Goal: Task Accomplishment & Management: Manage account settings

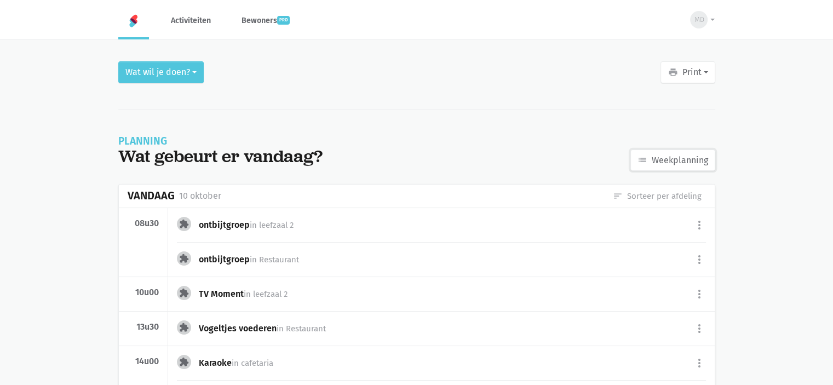
click at [670, 160] on link "list Weekplanning" at bounding box center [672, 161] width 85 height 22
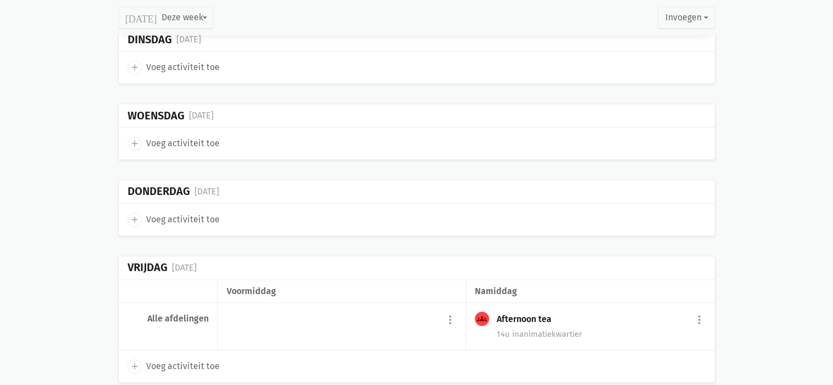
scroll to position [589, 0]
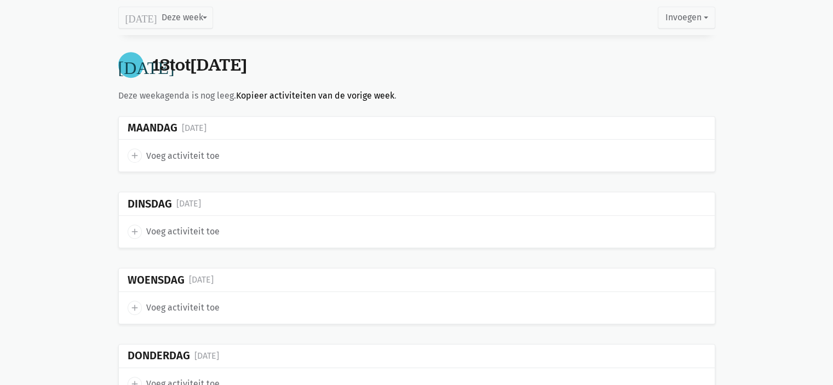
click at [255, 93] on link "Kopieer activiteiten van de vorige week" at bounding box center [315, 95] width 158 height 10
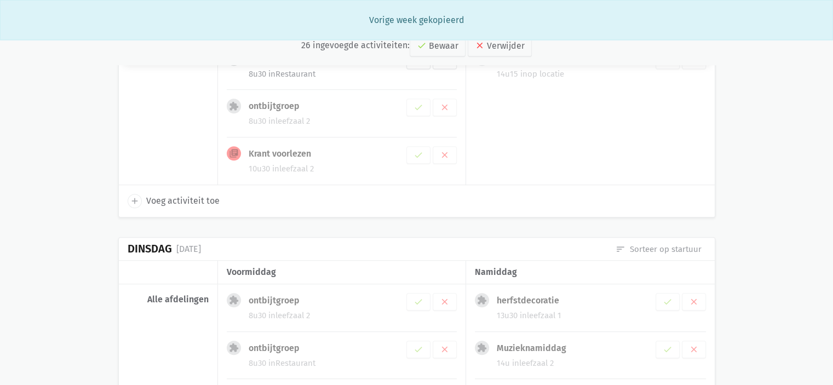
scroll to position [550, 0]
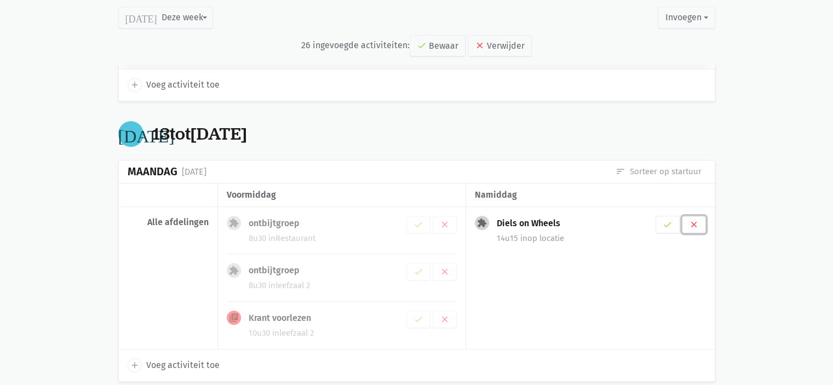
click at [698, 221] on icon "clear" at bounding box center [694, 225] width 10 height 10
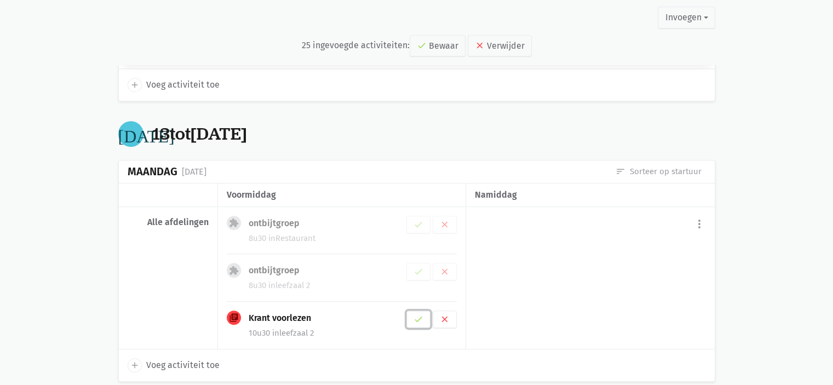
click at [424, 313] on button "check" at bounding box center [418, 320] width 24 height 18
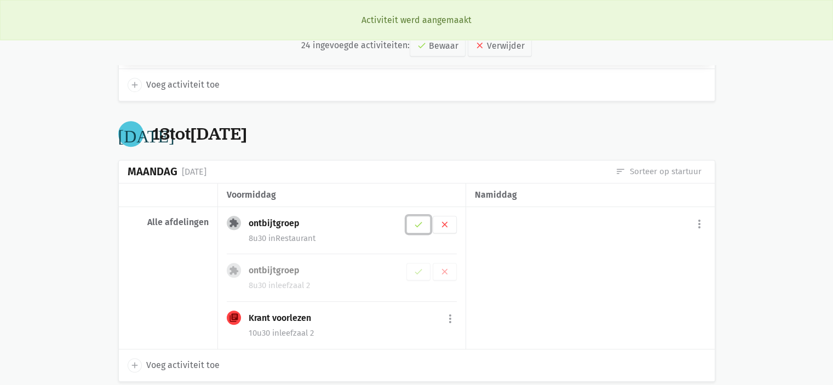
click at [419, 227] on button "check" at bounding box center [418, 225] width 24 height 18
click at [420, 268] on icon "check" at bounding box center [418, 272] width 10 height 10
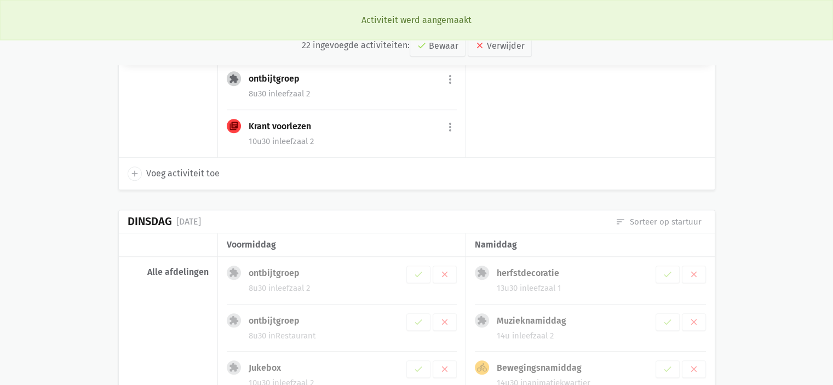
scroll to position [783, 0]
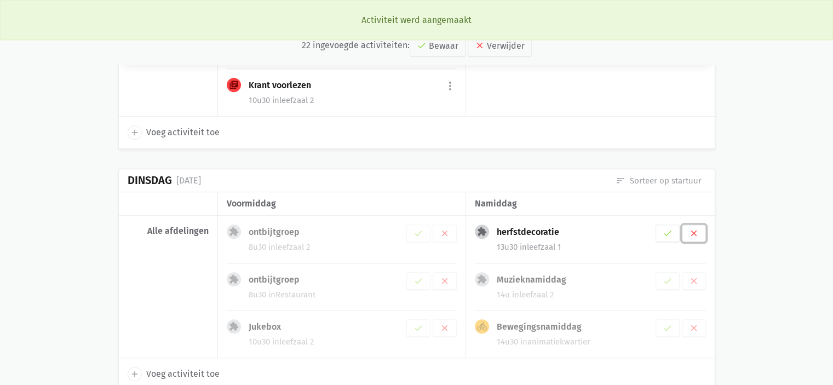
click at [694, 228] on icon "clear" at bounding box center [694, 233] width 10 height 10
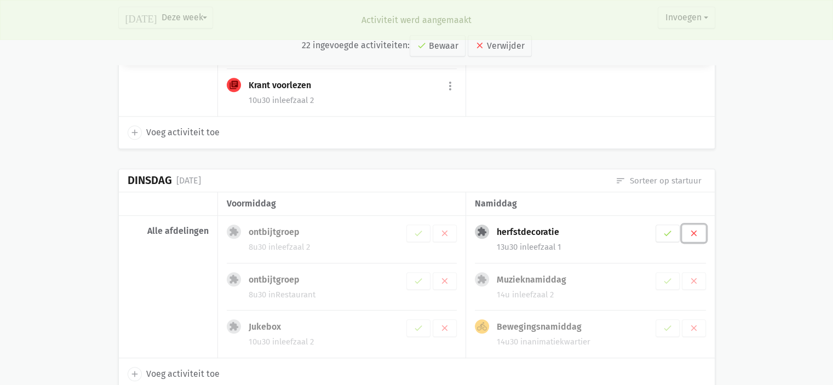
scroll to position [797, 0]
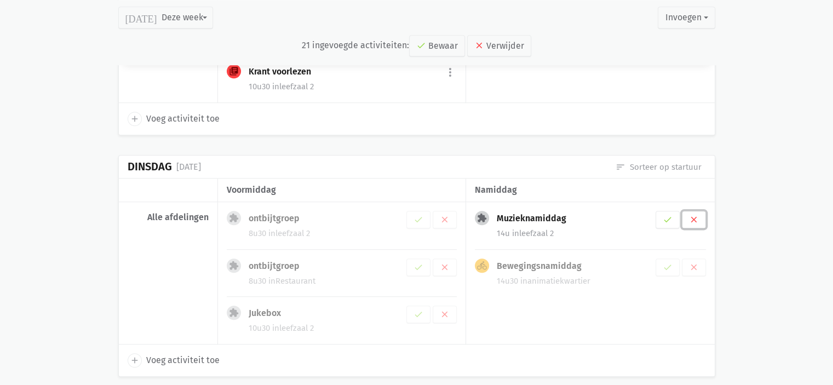
click at [699, 215] on button "clear" at bounding box center [694, 220] width 24 height 18
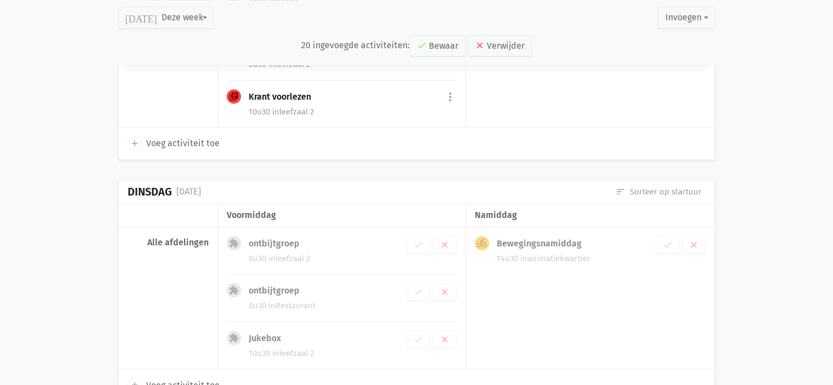
scroll to position [821, 0]
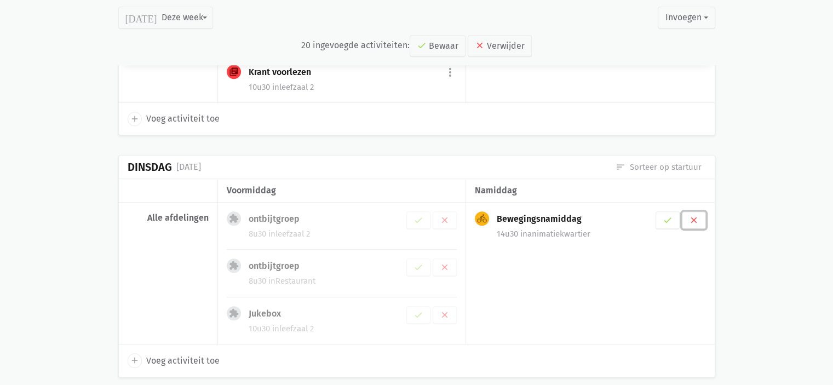
click at [690, 219] on icon "clear" at bounding box center [694, 220] width 10 height 10
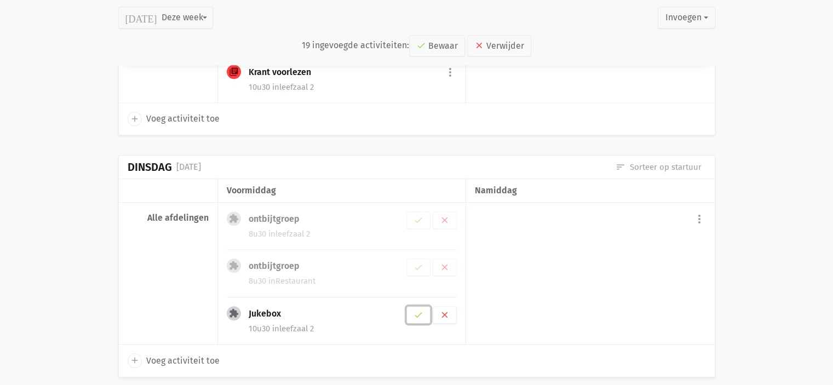
click at [420, 313] on icon "check" at bounding box center [418, 315] width 10 height 10
click at [410, 265] on button "check" at bounding box center [418, 267] width 24 height 18
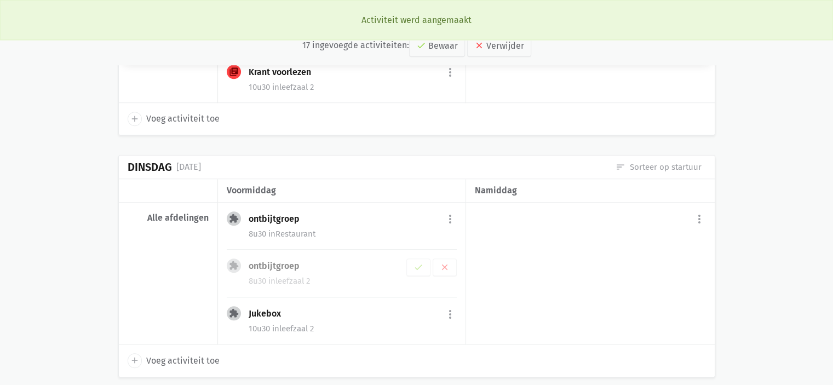
click at [417, 214] on div "ontbijtgroep more_vert edit Bewerk [PERSON_NAME] fiche [DATE] Plan opnieuw in c…" at bounding box center [353, 220] width 208 height 18
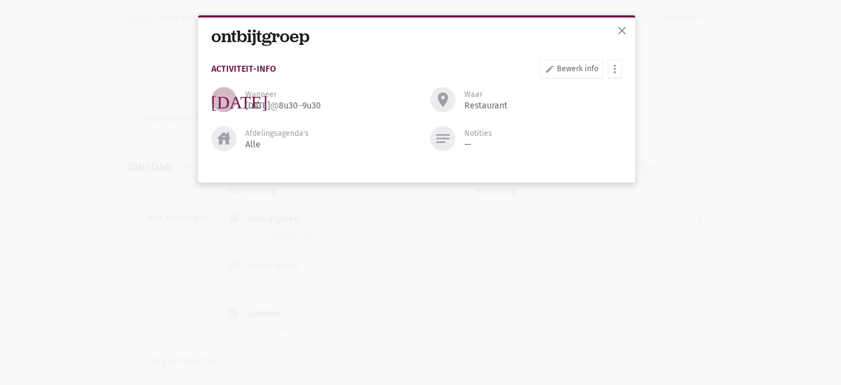
click at [628, 68] on div "ontbijtgroep Activiteit-info edit Bewerk info more_vert [PERSON_NAME] fiche [DA…" at bounding box center [417, 98] width 428 height 160
click at [617, 37] on span "close" at bounding box center [622, 30] width 13 height 13
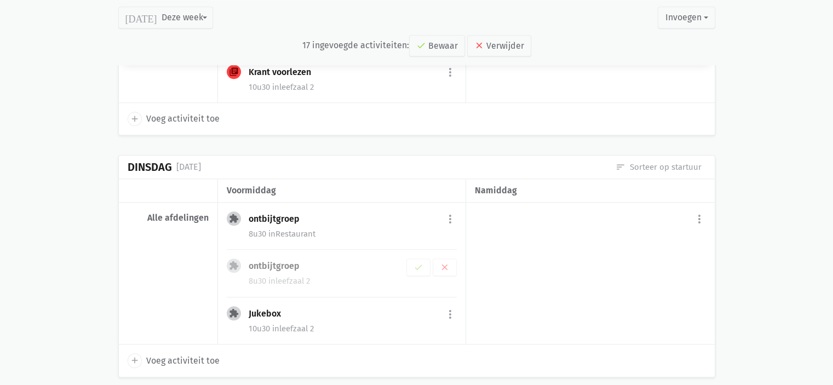
drag, startPoint x: 447, startPoint y: 212, endPoint x: 364, endPoint y: 243, distance: 88.0
click at [364, 243] on div "extension ontbijtgroep more_vert edit Bewerk [PERSON_NAME] fiche [DATE] Plan op…" at bounding box center [342, 230] width 230 height 39
click at [421, 263] on icon "check" at bounding box center [418, 267] width 10 height 10
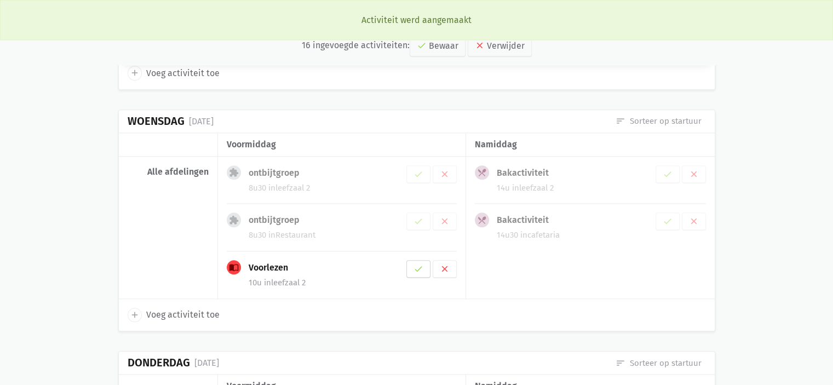
scroll to position [1137, 0]
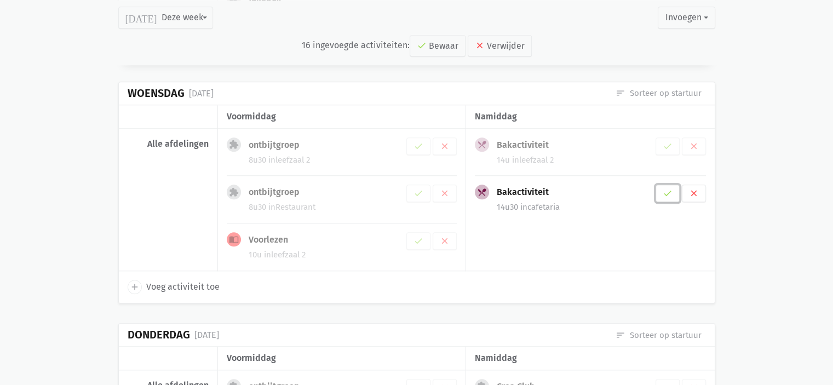
click at [671, 188] on icon "check" at bounding box center [668, 193] width 10 height 10
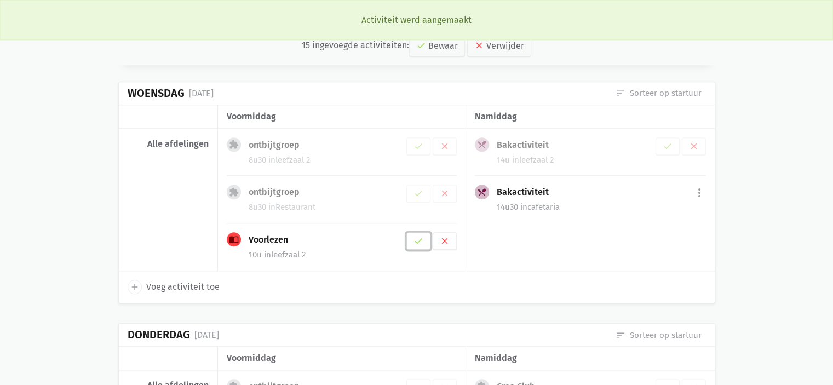
click at [420, 239] on icon "check" at bounding box center [418, 241] width 10 height 10
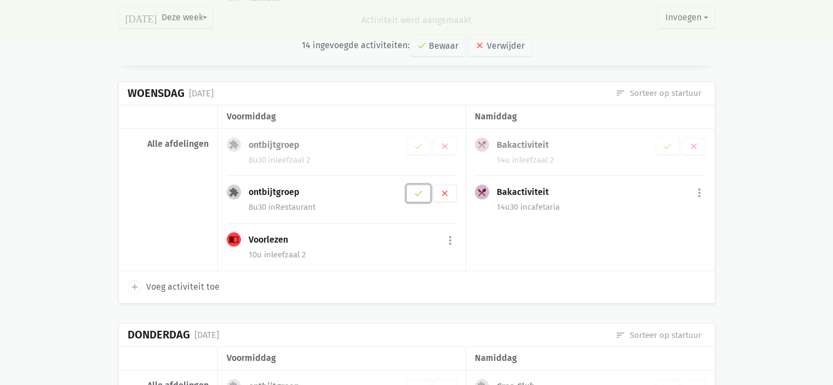
click at [416, 188] on icon "check" at bounding box center [418, 193] width 10 height 10
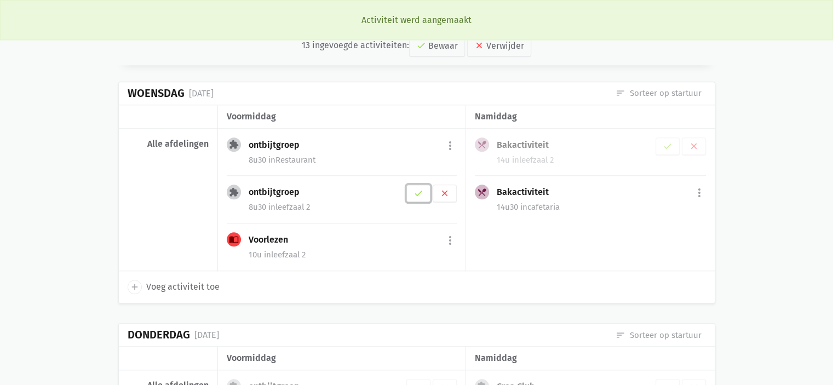
click at [420, 188] on icon "check" at bounding box center [418, 193] width 10 height 10
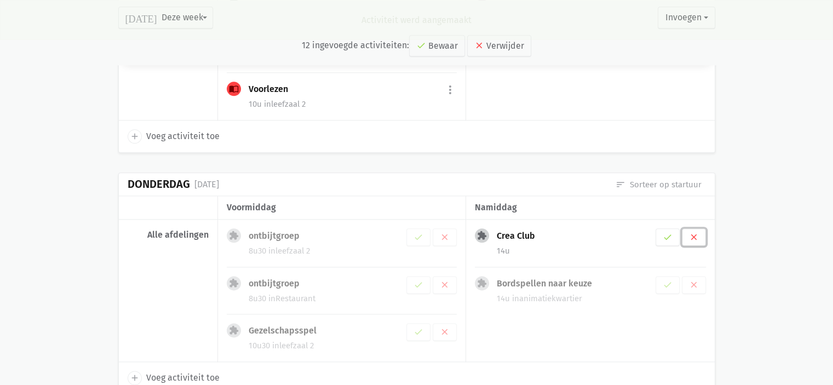
click at [701, 237] on button "clear" at bounding box center [694, 237] width 24 height 18
click at [701, 238] on button "clear" at bounding box center [694, 237] width 24 height 18
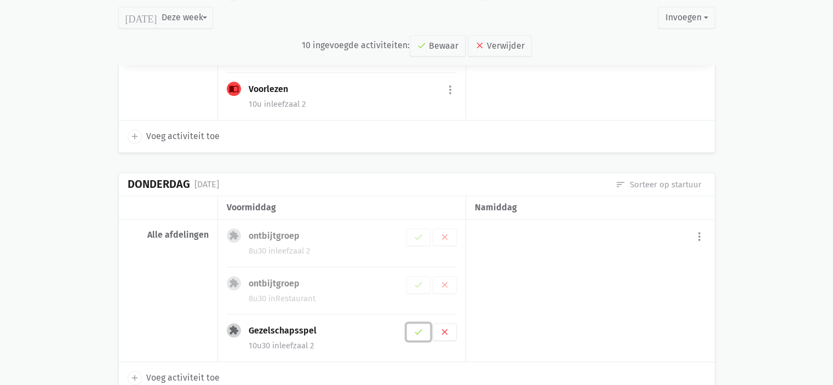
click at [414, 327] on icon "check" at bounding box center [418, 332] width 10 height 10
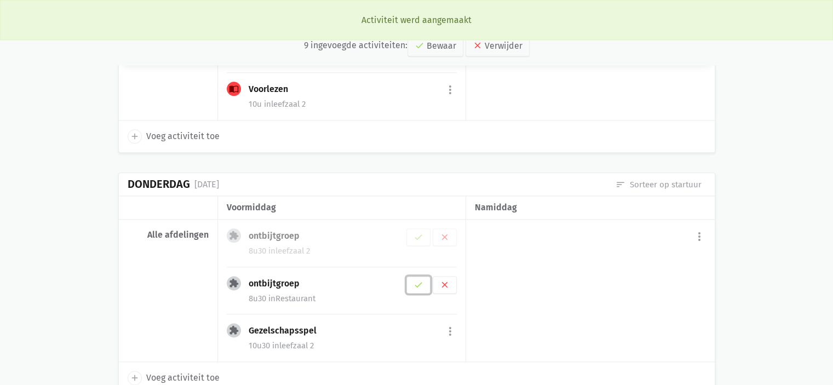
click at [420, 280] on icon "check" at bounding box center [418, 285] width 10 height 10
click at [423, 280] on icon "check" at bounding box center [418, 285] width 10 height 10
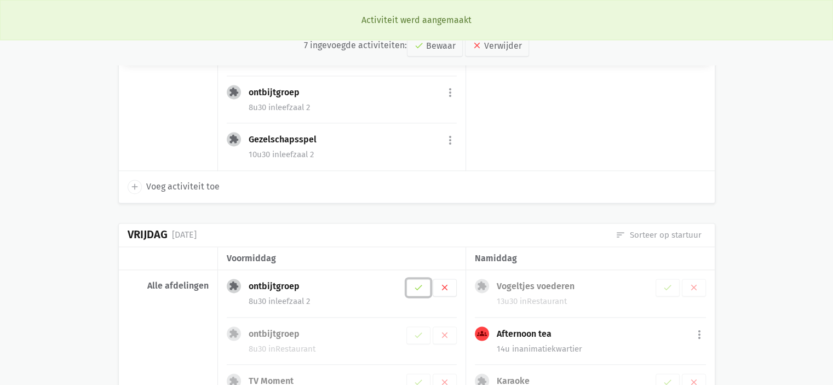
click at [424, 281] on button "check" at bounding box center [418, 288] width 24 height 18
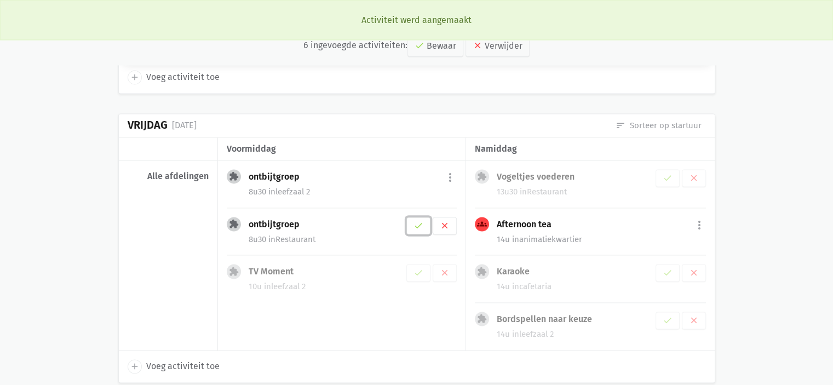
click at [423, 221] on icon "check" at bounding box center [418, 226] width 10 height 10
click at [417, 268] on icon "check" at bounding box center [418, 273] width 10 height 10
click at [662, 170] on button "check" at bounding box center [668, 178] width 24 height 18
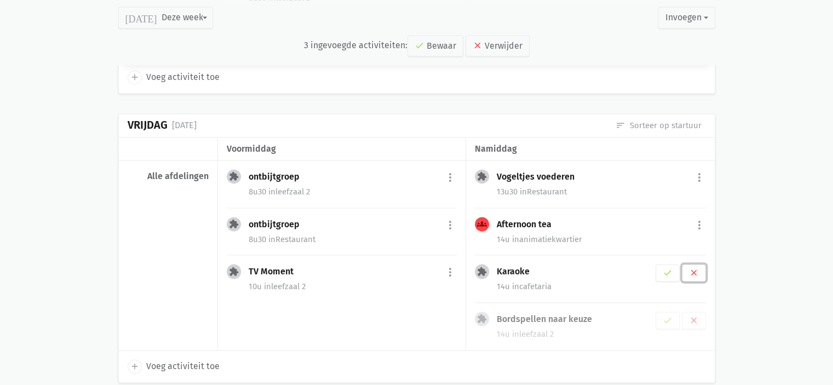
click at [689, 268] on icon "clear" at bounding box center [694, 273] width 10 height 10
click at [693, 268] on icon "clear" at bounding box center [694, 273] width 10 height 10
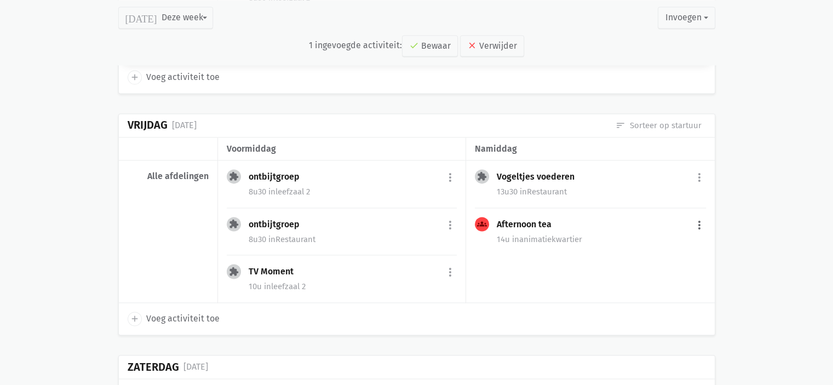
click at [696, 220] on button "more_vert" at bounding box center [699, 225] width 13 height 21
click at [682, 309] on link "content_copy Dupliceer" at bounding box center [664, 313] width 112 height 19
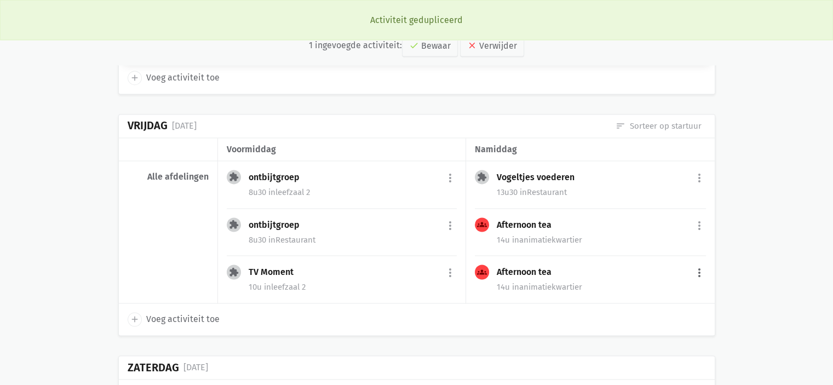
click at [702, 266] on button "more_vert" at bounding box center [699, 272] width 13 height 21
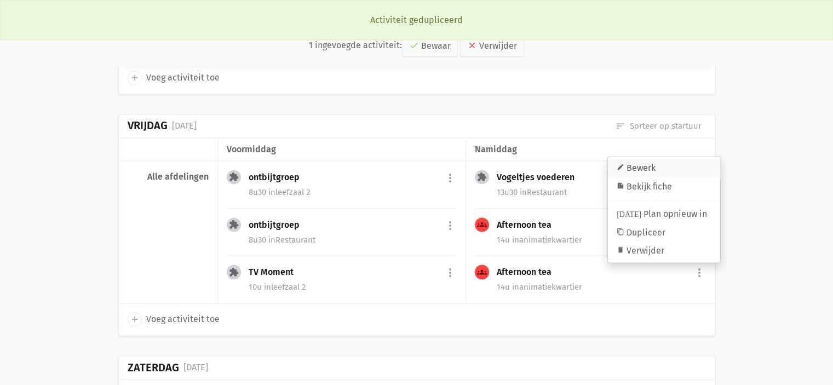
click at [660, 159] on link "edit Bewerk" at bounding box center [664, 168] width 112 height 19
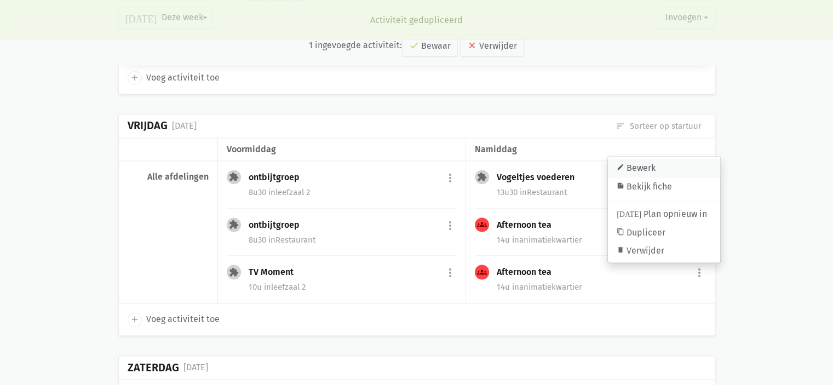
select select "14:00"
select select "16:00"
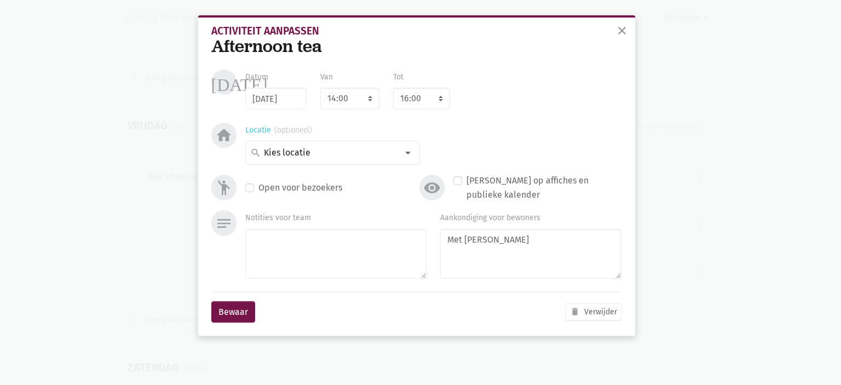
click at [336, 149] on input at bounding box center [329, 153] width 135 height 14
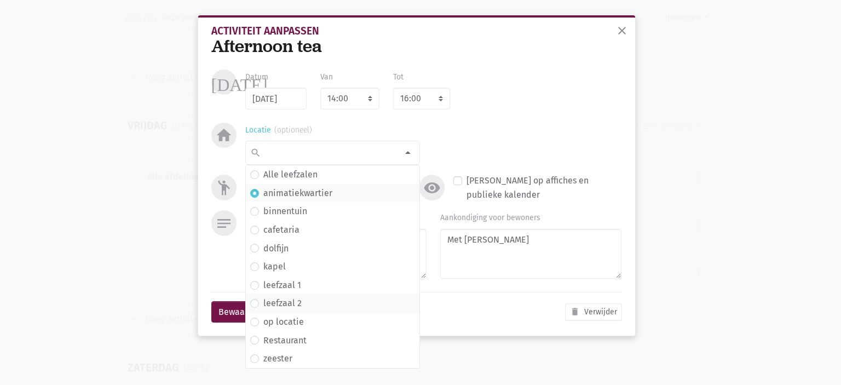
click at [301, 302] on span "leefzaal 2" at bounding box center [332, 303] width 165 height 14
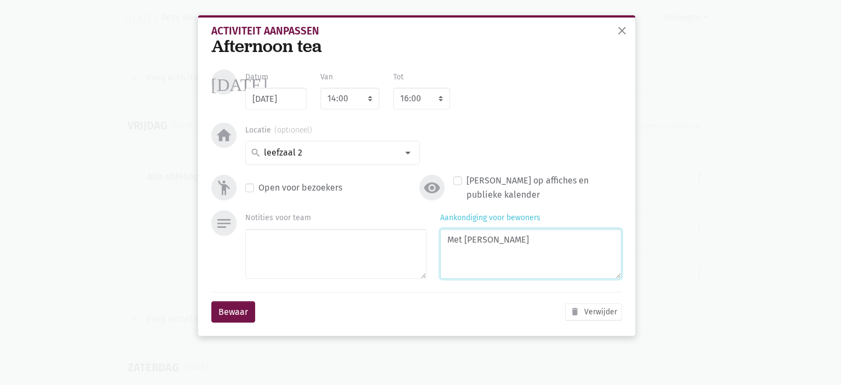
click at [519, 242] on textarea "Met [PERSON_NAME]" at bounding box center [530, 254] width 181 height 50
drag, startPoint x: 519, startPoint y: 240, endPoint x: 382, endPoint y: 233, distance: 137.1
click at [375, 243] on div "Notities voor team Aankondiging voor bewoners Met [PERSON_NAME]" at bounding box center [434, 246] width 390 height 72
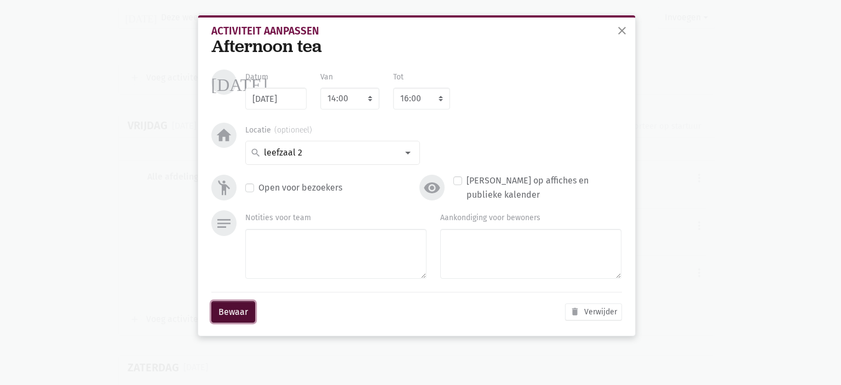
click at [219, 304] on button "Bewaar" at bounding box center [233, 312] width 44 height 22
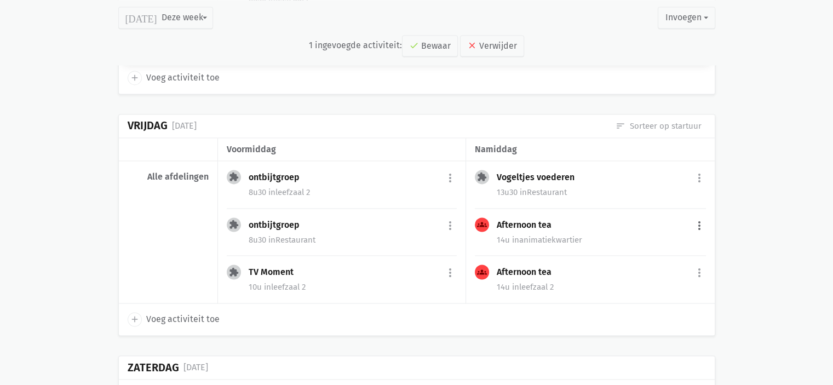
click at [702, 218] on button "more_vert" at bounding box center [699, 225] width 13 height 21
click at [680, 245] on link "edit Bewerk" at bounding box center [664, 249] width 112 height 19
select select "14:00"
select select "16:00"
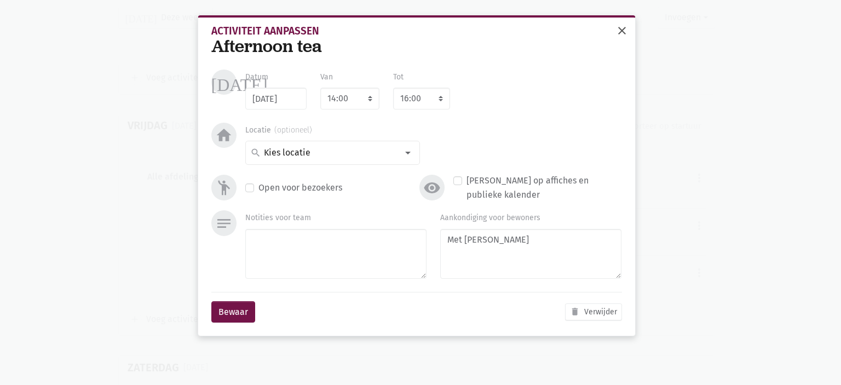
click at [624, 28] on span "close" at bounding box center [622, 30] width 13 height 13
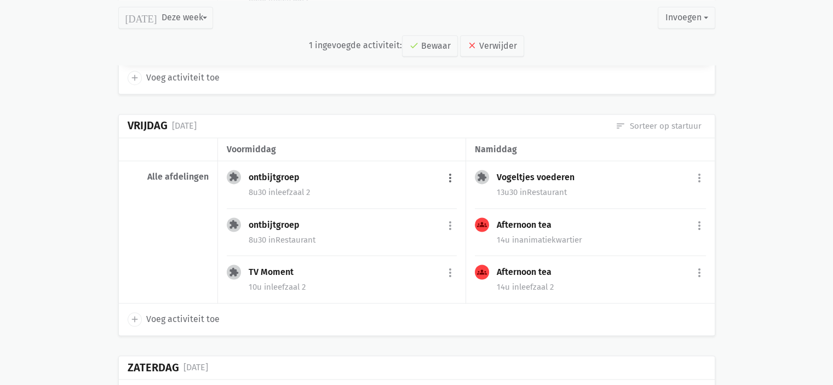
click at [453, 168] on button "more_vert" at bounding box center [450, 178] width 13 height 21
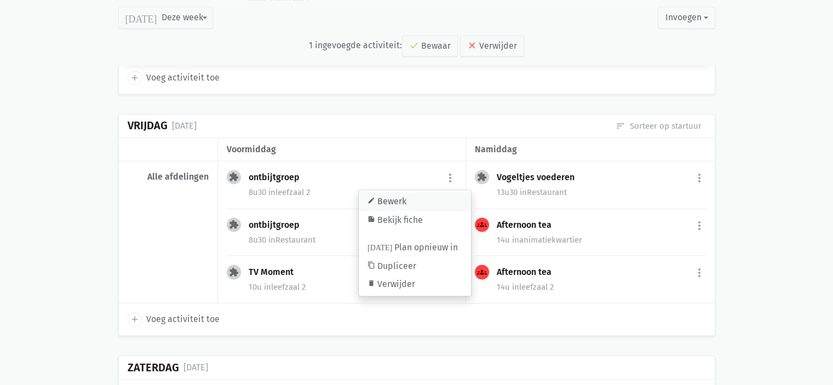
click at [397, 197] on link "edit Bewerk" at bounding box center [415, 201] width 112 height 19
select select "8:30"
select select "9:30"
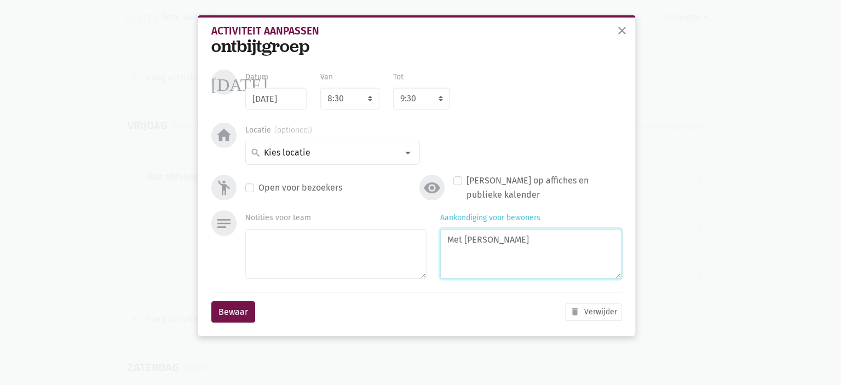
click at [506, 243] on textarea "Met [PERSON_NAME]" at bounding box center [530, 254] width 181 height 50
type textarea "Met Marlies"
click at [239, 315] on button "Bewaar" at bounding box center [233, 312] width 44 height 22
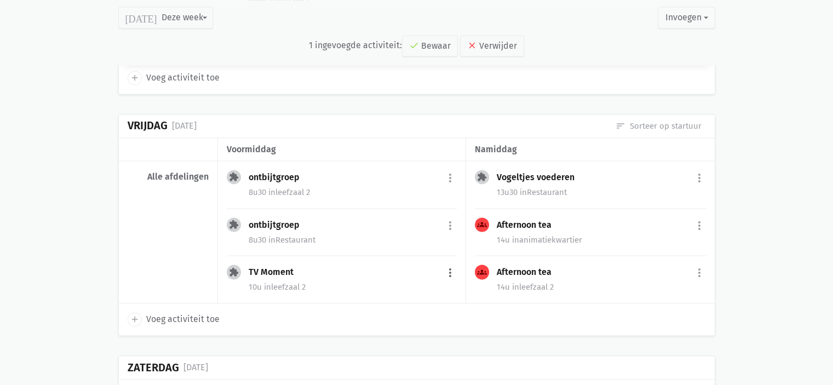
click at [449, 268] on button "more_vert" at bounding box center [450, 272] width 13 height 21
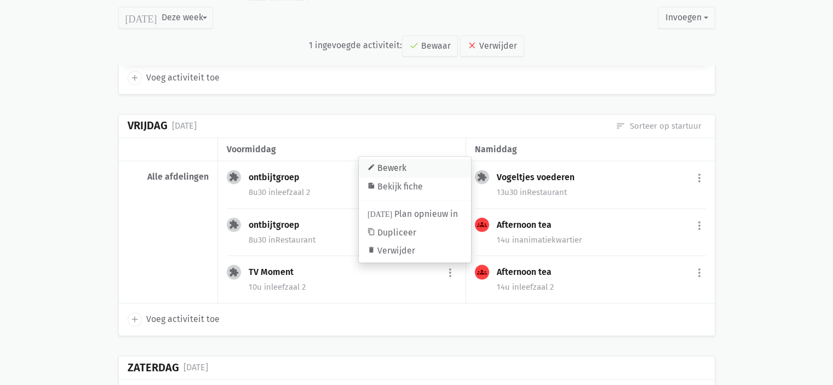
click at [399, 159] on link "edit Bewerk" at bounding box center [415, 168] width 112 height 19
select select "10:00"
select select "11:00"
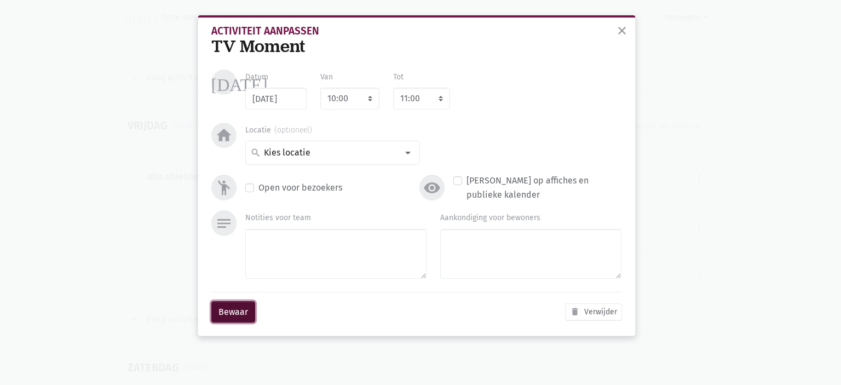
click at [234, 313] on button "Bewaar" at bounding box center [233, 312] width 44 height 22
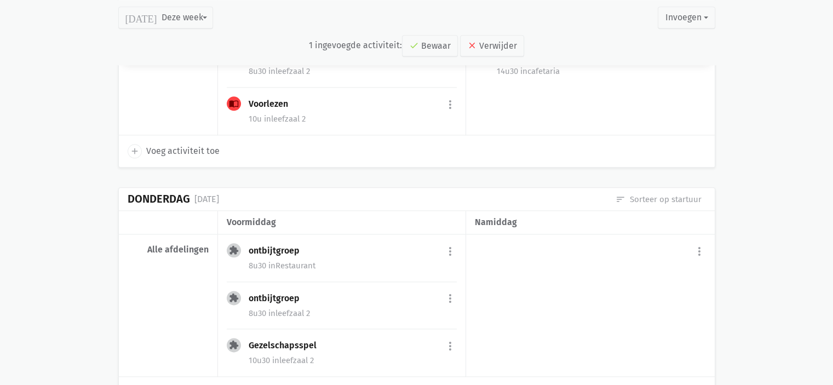
scroll to position [1163, 0]
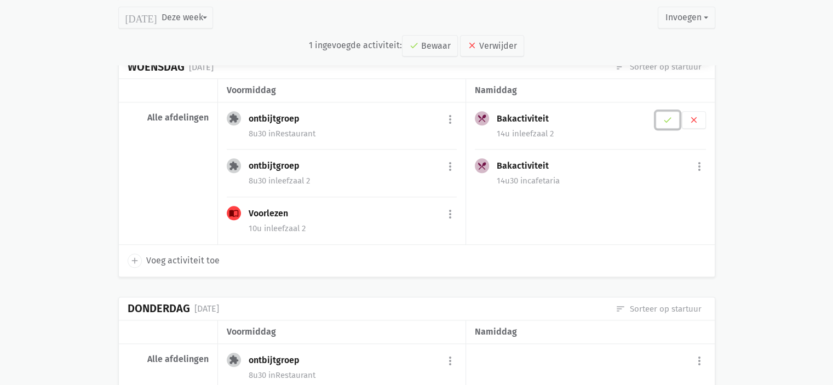
click at [672, 117] on icon "check" at bounding box center [668, 120] width 10 height 10
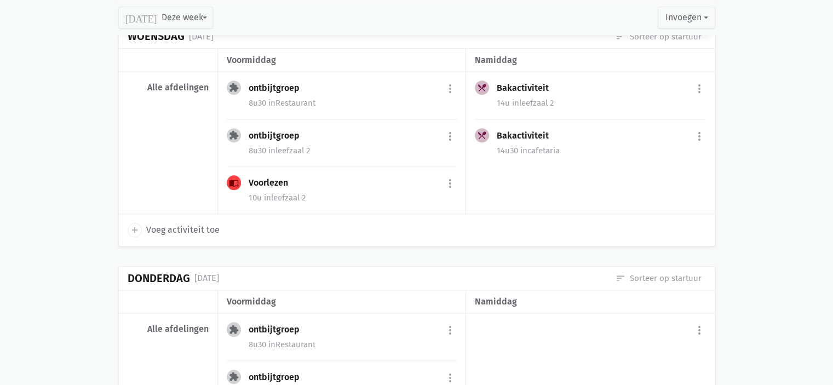
scroll to position [1133, 0]
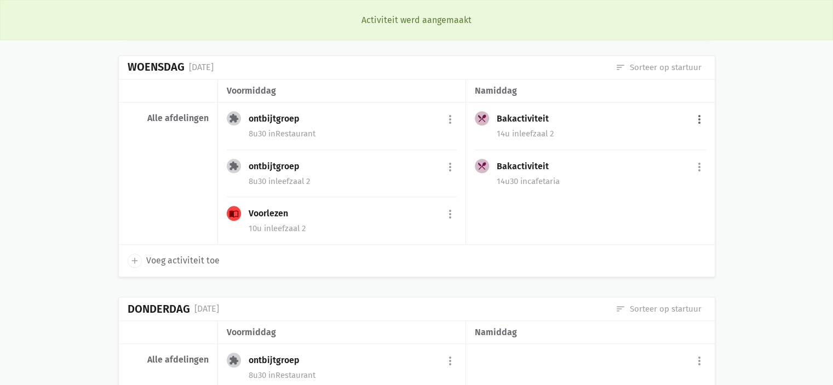
click at [699, 114] on button "more_vert" at bounding box center [699, 119] width 13 height 21
click at [645, 136] on link "edit Bewerk" at bounding box center [664, 143] width 112 height 19
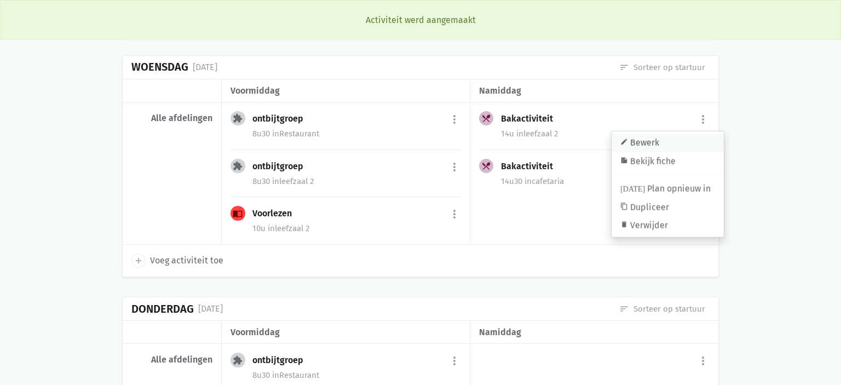
select select "14:00"
select select "16:00"
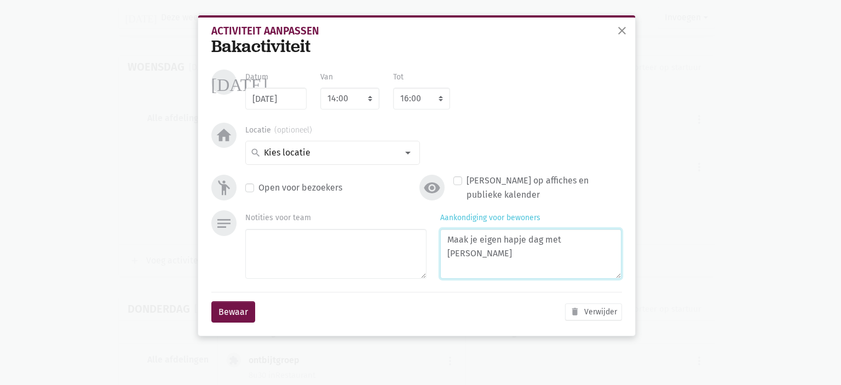
drag, startPoint x: 591, startPoint y: 237, endPoint x: 374, endPoint y: 223, distance: 217.8
click at [404, 225] on div "Notities voor team Aankondiging voor bewoners Maak je eigen hapje dag met [PERS…" at bounding box center [434, 246] width 390 height 72
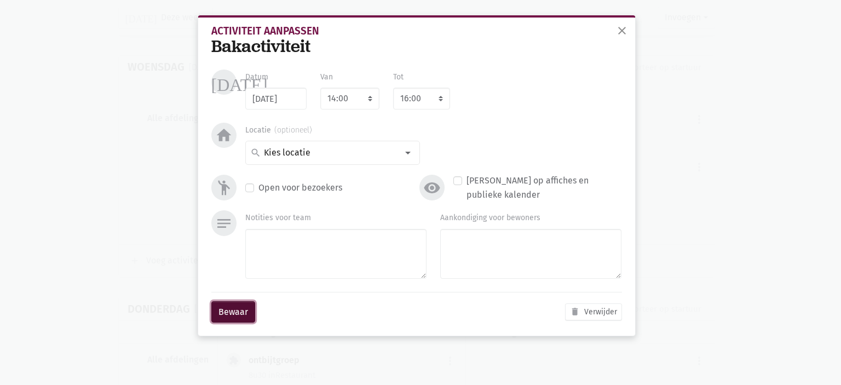
click at [236, 312] on button "Bewaar" at bounding box center [233, 312] width 44 height 22
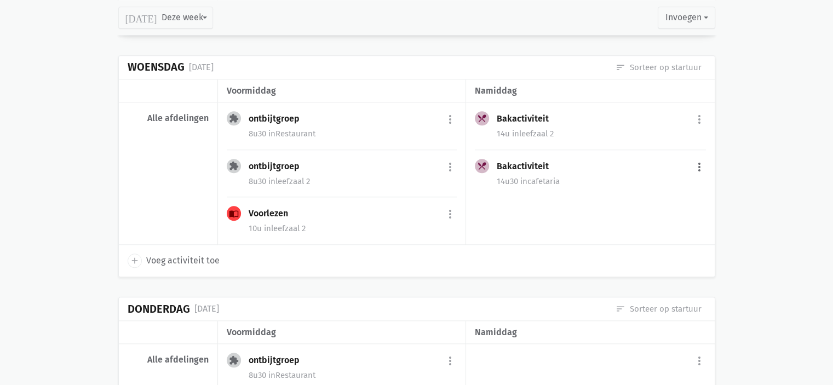
click at [695, 162] on button "more_vert" at bounding box center [699, 167] width 13 height 21
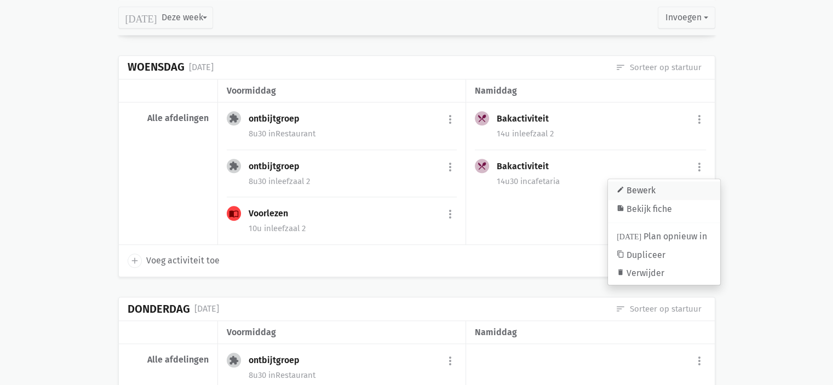
click at [682, 184] on link "edit Bewerk" at bounding box center [664, 190] width 112 height 19
select select "14:30"
select select "15:45"
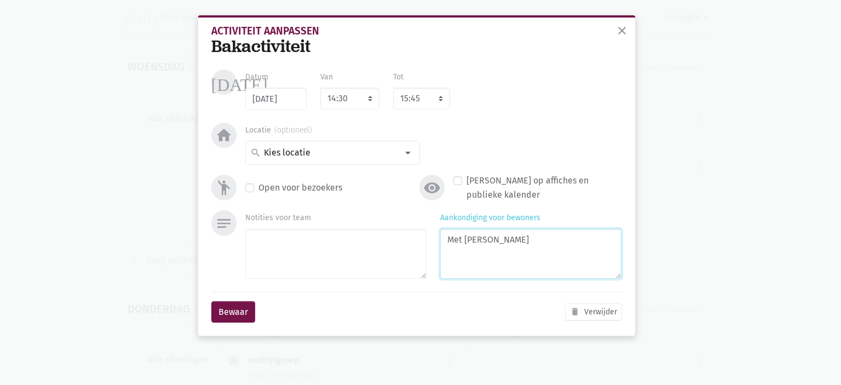
drag, startPoint x: 525, startPoint y: 245, endPoint x: 307, endPoint y: 212, distance: 220.9
click at [294, 221] on div "Notities voor team Aankondiging voor bewoners Met [PERSON_NAME]" at bounding box center [434, 246] width 390 height 72
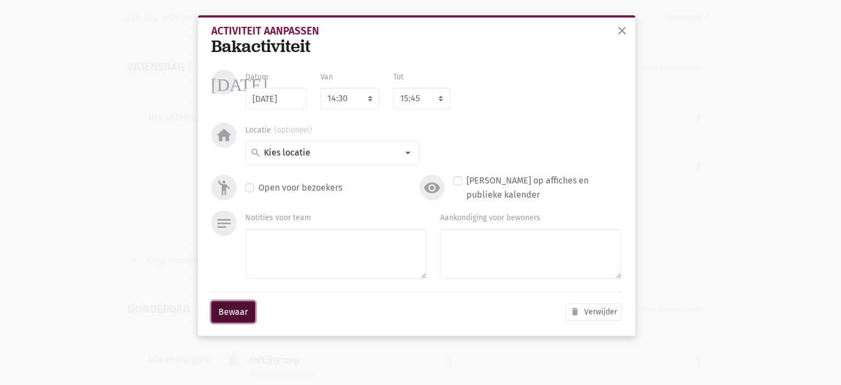
click at [234, 308] on button "Bewaar" at bounding box center [233, 312] width 44 height 22
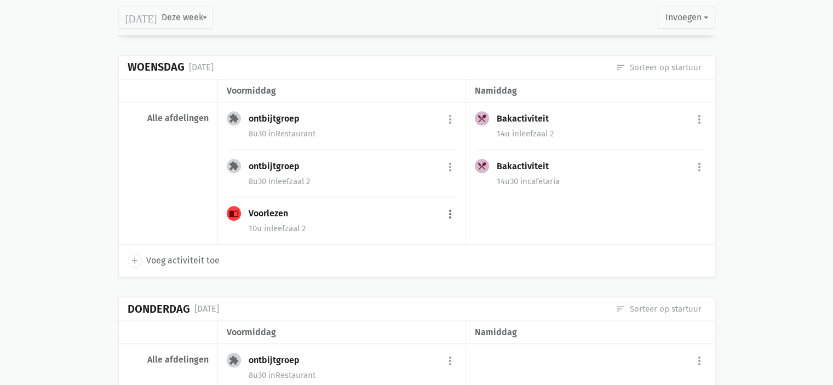
click at [451, 207] on button "more_vert" at bounding box center [450, 214] width 13 height 21
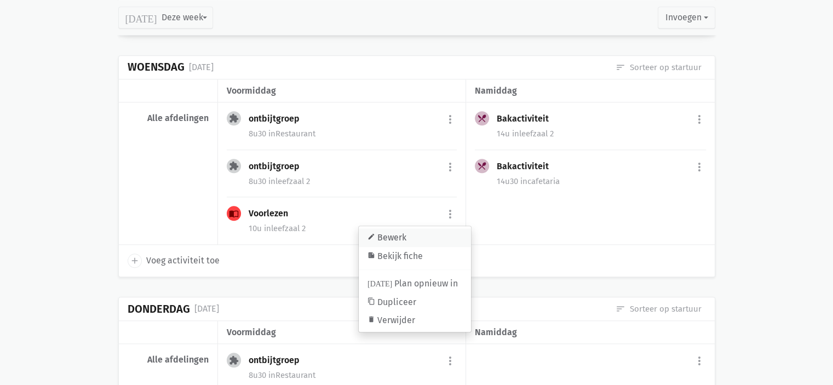
click at [417, 233] on link "edit Bewerk" at bounding box center [415, 237] width 112 height 19
select select "10:00"
select select "11:00"
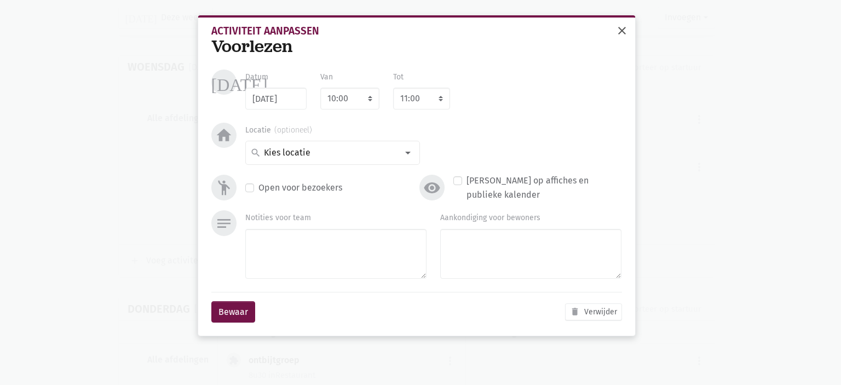
click at [627, 25] on button "close" at bounding box center [622, 32] width 22 height 24
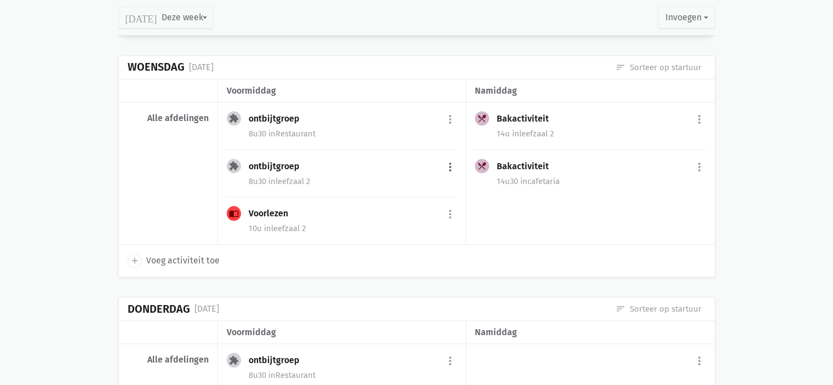
click at [449, 159] on button "more_vert" at bounding box center [450, 167] width 13 height 21
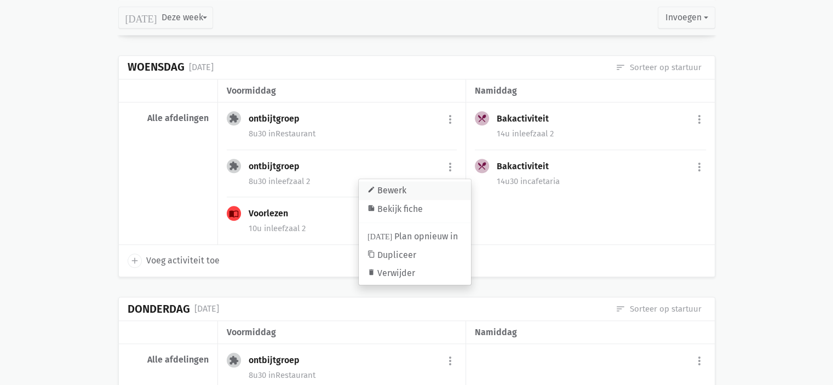
click at [403, 186] on link "edit Bewerk" at bounding box center [415, 190] width 112 height 19
select select "8:30"
select select "9:30"
type textarea "Met [PERSON_NAME]"
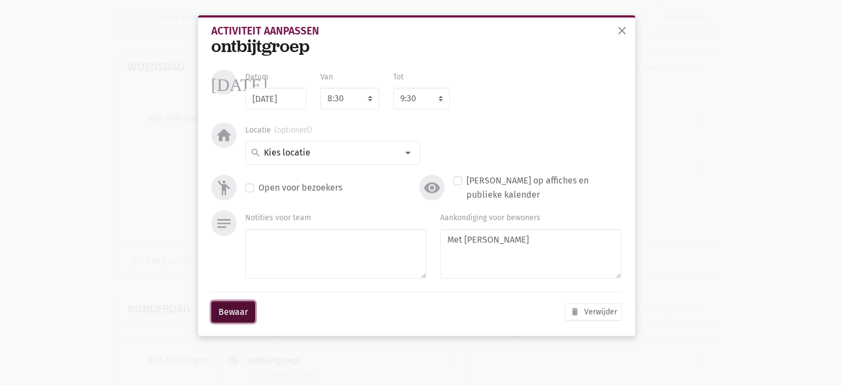
click at [241, 318] on button "Bewaar" at bounding box center [233, 312] width 44 height 22
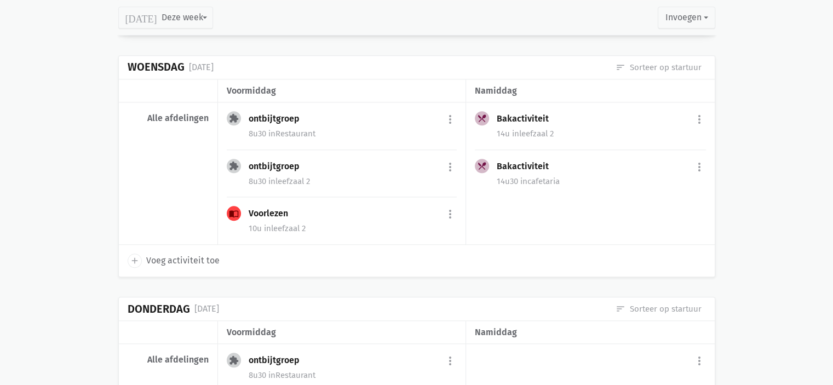
scroll to position [996, 0]
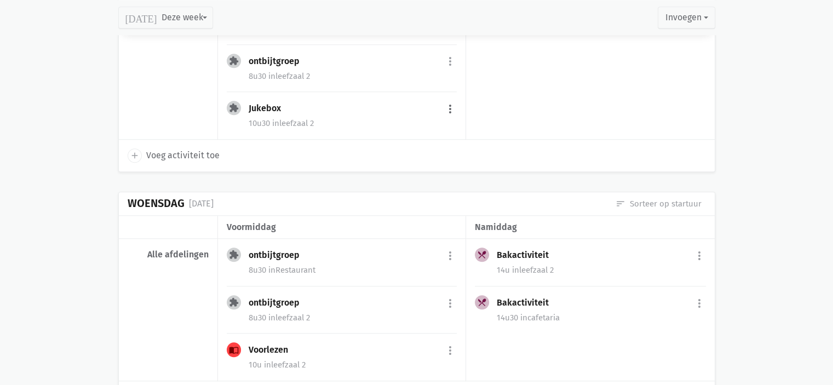
click at [447, 107] on button "more_vert" at bounding box center [450, 109] width 13 height 21
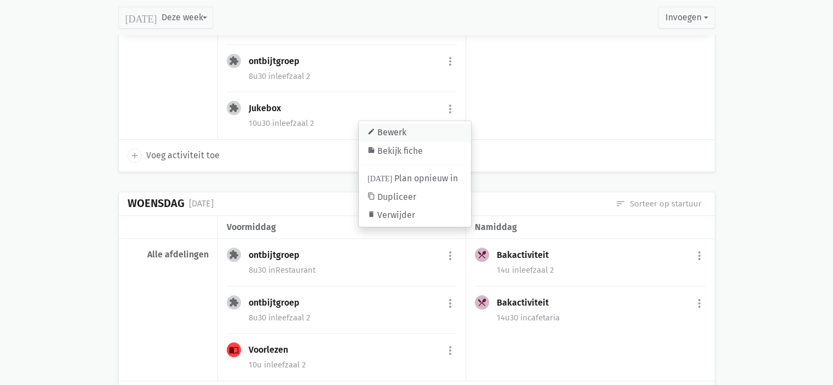
click at [420, 123] on link "edit Bewerk" at bounding box center [415, 132] width 112 height 19
select select "10:30"
select select "11:15"
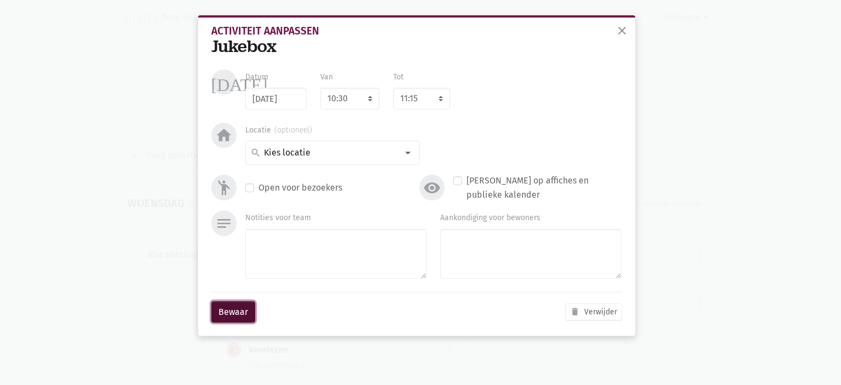
click at [234, 319] on button "Bewaar" at bounding box center [233, 312] width 44 height 22
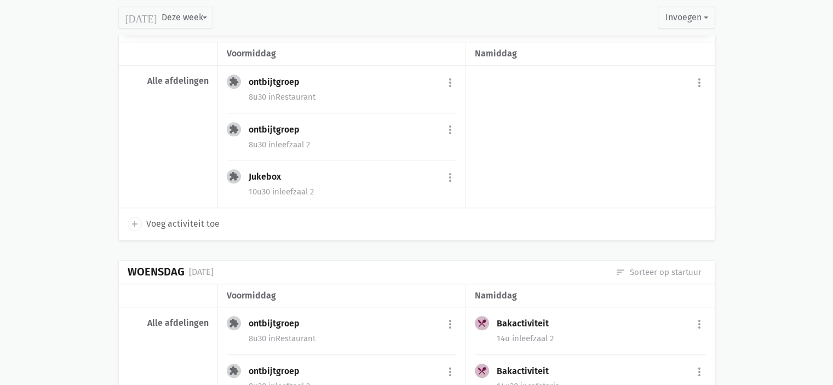
scroll to position [913, 0]
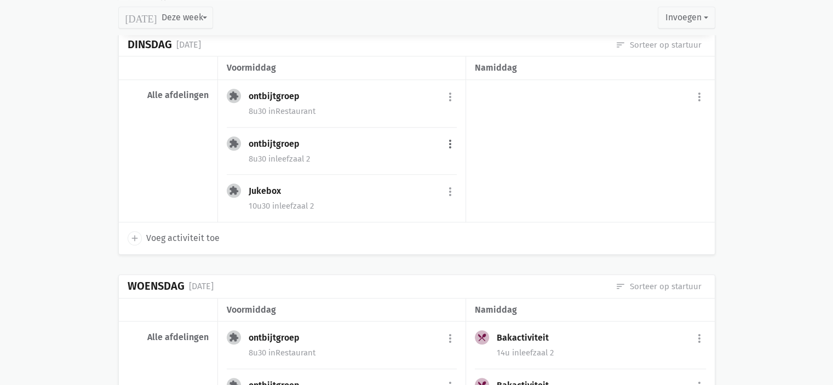
click at [445, 136] on button "more_vert" at bounding box center [450, 144] width 13 height 21
click at [405, 164] on link "edit Bewerk" at bounding box center [415, 168] width 112 height 19
select select "8:30"
select select "9:30"
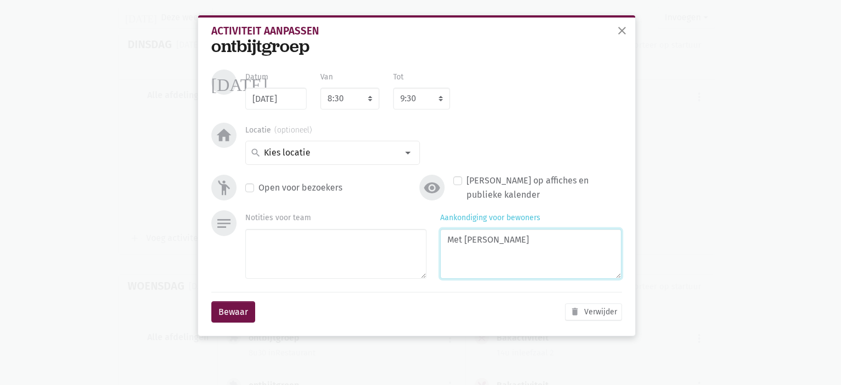
click at [549, 250] on textarea "Met [PERSON_NAME]" at bounding box center [530, 254] width 181 height 50
type textarea "Met Marlies"
click at [216, 318] on button "Bewaar" at bounding box center [233, 312] width 44 height 22
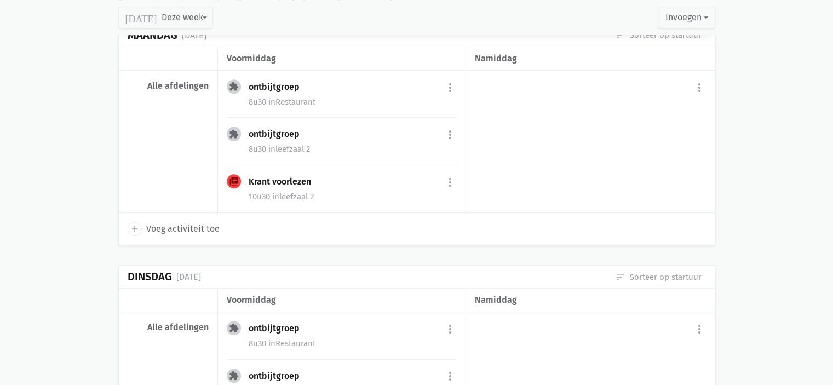
scroll to position [613, 0]
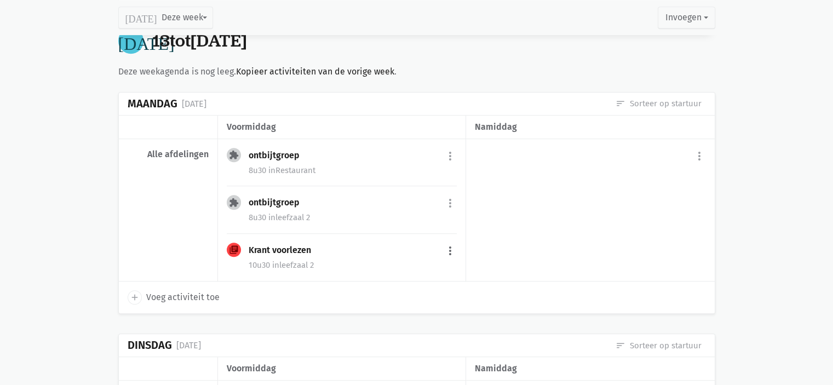
click at [450, 243] on button "more_vert" at bounding box center [450, 250] width 13 height 21
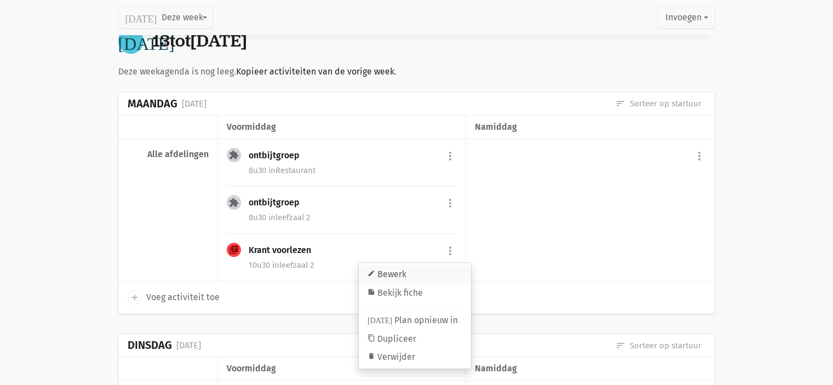
click at [382, 269] on link "edit Bewerk" at bounding box center [415, 274] width 112 height 19
select select "10:30"
select select "11:00"
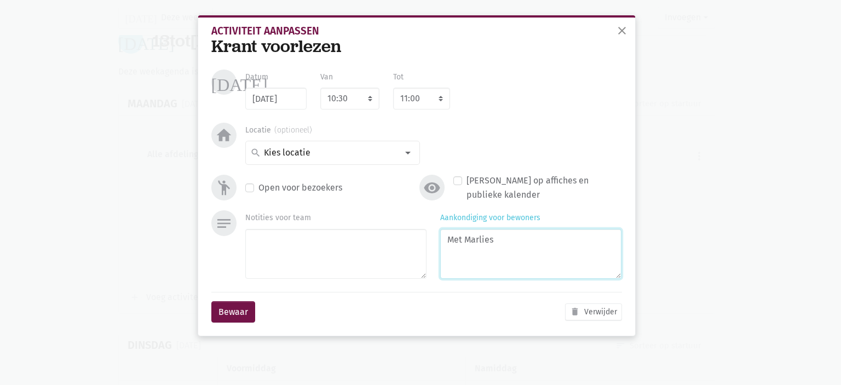
click at [499, 239] on textarea "Met Marlies" at bounding box center [530, 254] width 181 height 50
type textarea "M"
click at [240, 315] on button "Bewaar" at bounding box center [233, 312] width 44 height 22
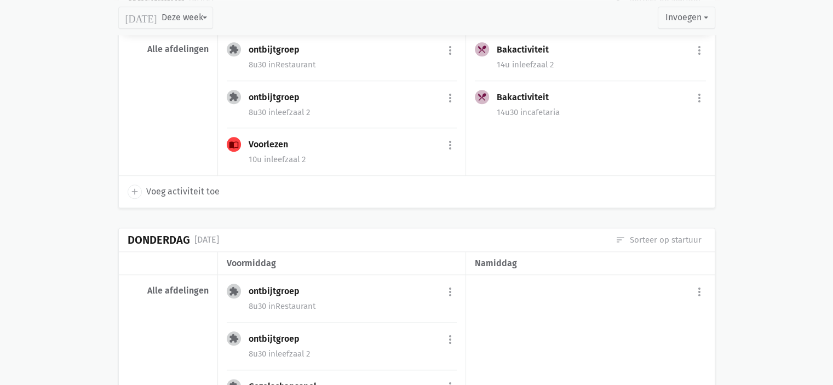
scroll to position [1297, 0]
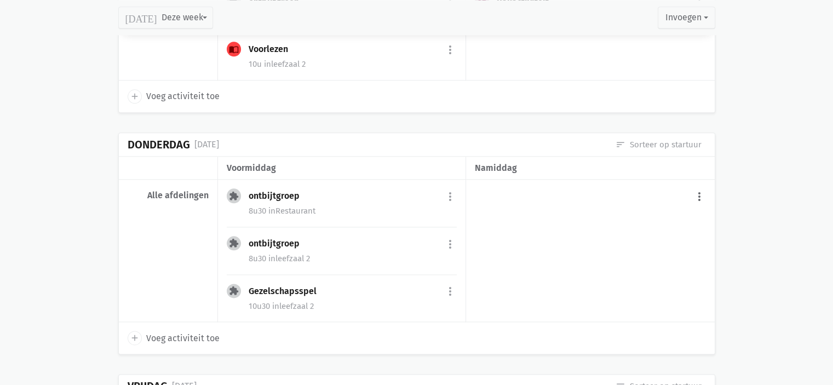
click at [700, 188] on button "more_vert" at bounding box center [699, 196] width 13 height 21
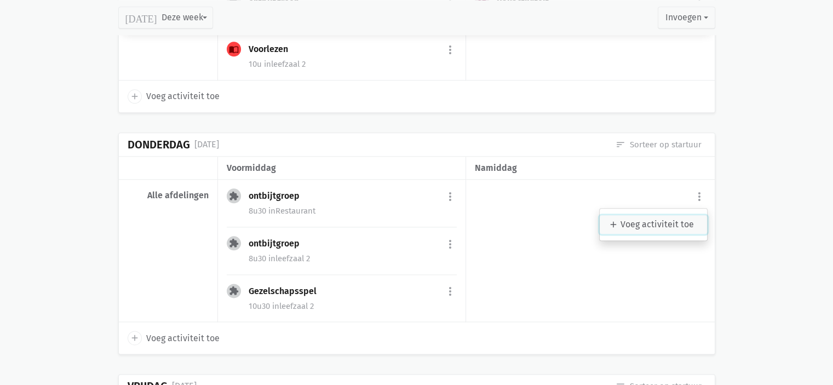
click at [651, 221] on link "add Voeg activiteit toe" at bounding box center [653, 224] width 107 height 19
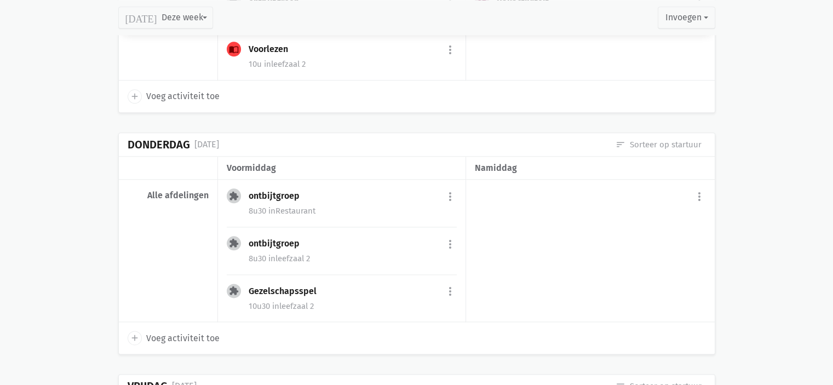
select select "14:00"
select select "15:00"
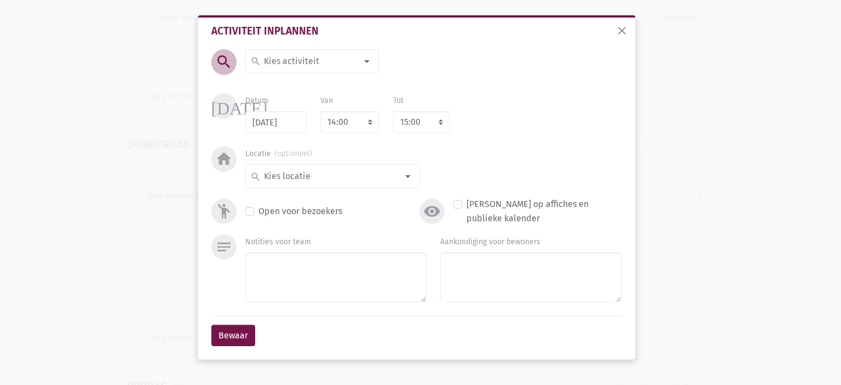
click at [324, 64] on input at bounding box center [309, 61] width 95 height 14
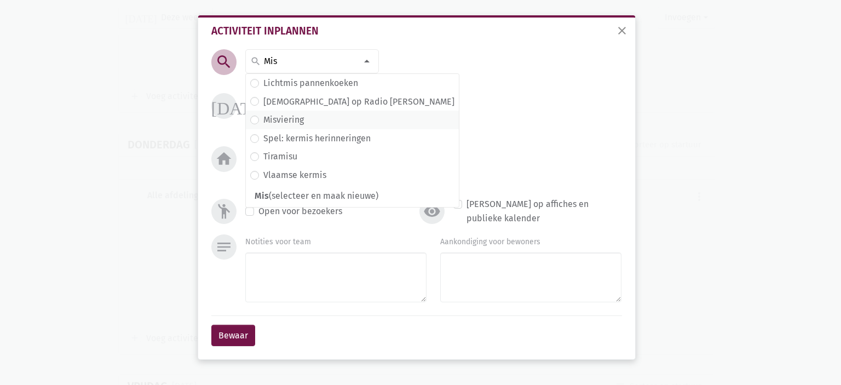
type input "Mis"
click at [290, 123] on label "Misviering" at bounding box center [283, 120] width 41 height 14
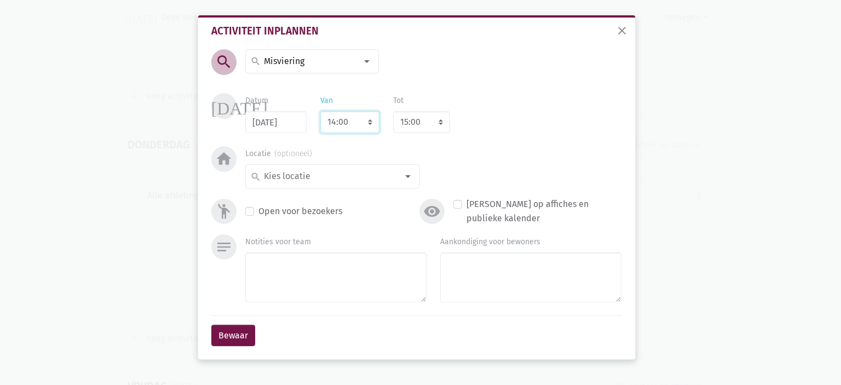
click at [341, 125] on select "7:00 7:15 7:30 7:45 8:00 8:15 8:30 8:45 9:00 9:15 9:30 9:45 10:00 10:15 10:30 1…" at bounding box center [349, 122] width 59 height 22
click at [342, 124] on select "7:00 7:15 7:30 7:45 8:00 8:15 8:30 8:45 9:00 9:15 9:30 9:45 10:00 10:15 10:30 1…" at bounding box center [349, 122] width 59 height 22
click at [346, 120] on select "7:00 7:15 7:30 7:45 8:00 8:15 8:30 8:45 9:00 9:15 9:30 9:45 10:00 10:15 10:30 1…" at bounding box center [349, 122] width 59 height 22
select select "14:30"
click at [320, 111] on select "7:00 7:15 7:30 7:45 8:00 8:15 8:30 8:45 9:00 9:15 9:30 9:45 10:00 10:15 10:30 1…" at bounding box center [349, 122] width 59 height 22
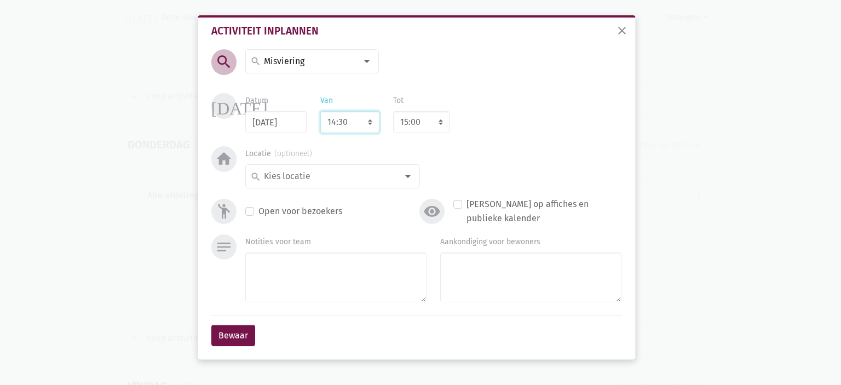
select select "15:30"
click at [415, 129] on select "8:00 8:15 8:30 8:45 9:00 9:15 9:30 9:45 10:00 10:15 10:30 10:45 11:00 11:15 11:…" at bounding box center [421, 122] width 57 height 22
click at [416, 128] on select "8:00 8:15 8:30 8:45 9:00 9:15 9:30 9:45 10:00 10:15 10:30 10:45 11:00 11:15 11:…" at bounding box center [421, 122] width 57 height 22
click at [367, 176] on input at bounding box center [329, 176] width 135 height 14
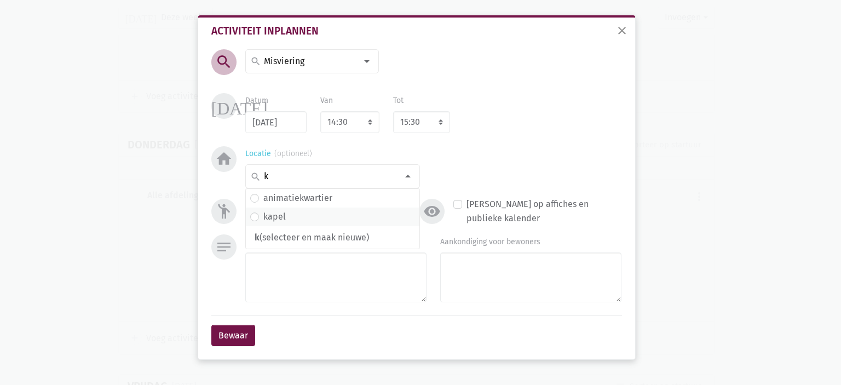
type input "k"
click at [319, 216] on span "kapel" at bounding box center [332, 217] width 165 height 14
click at [258, 214] on label "Open voor bezoekers" at bounding box center [300, 211] width 84 height 14
click at [252, 214] on input "Open voor bezoekers" at bounding box center [249, 210] width 9 height 12
checkbox input "true"
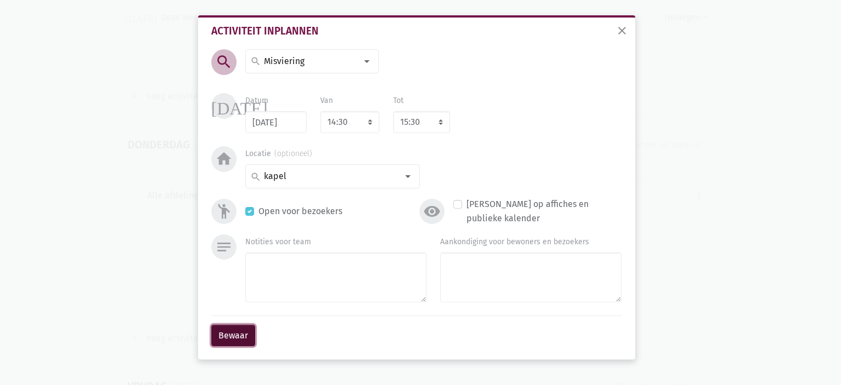
click at [239, 335] on button "Bewaar" at bounding box center [233, 336] width 44 height 22
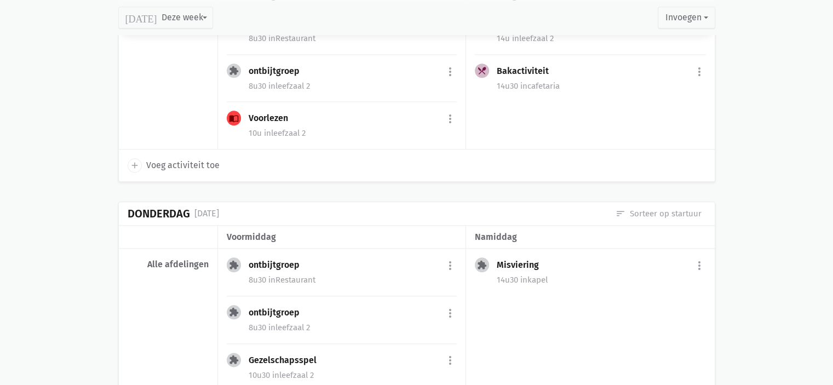
scroll to position [1187, 0]
